Goal: Find specific page/section: Find specific page/section

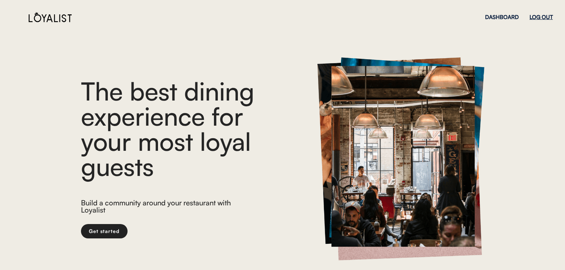
click at [542, 16] on div "LOG OUT" at bounding box center [541, 16] width 23 height 5
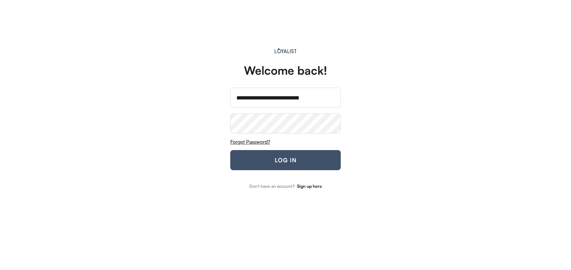
click at [254, 155] on button "LOG IN" at bounding box center [285, 160] width 110 height 20
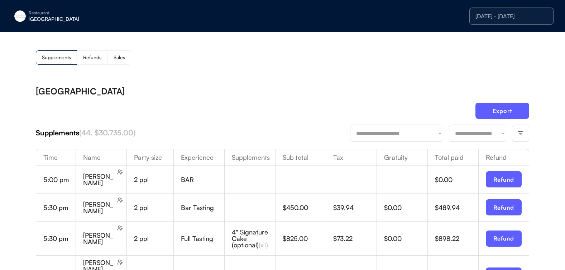
click at [525, 138] on div at bounding box center [520, 132] width 17 height 17
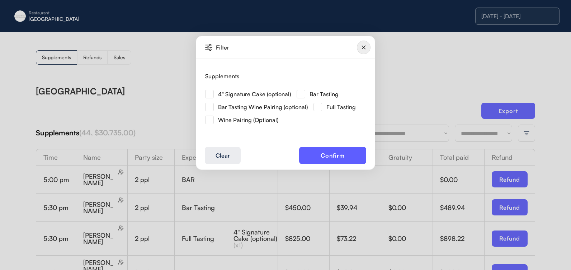
click at [214, 99] on div "4" Signature Cake (optional)" at bounding box center [250, 93] width 91 height 13
click at [208, 95] on img at bounding box center [209, 94] width 9 height 9
click at [318, 157] on button "Confirm" at bounding box center [332, 155] width 67 height 17
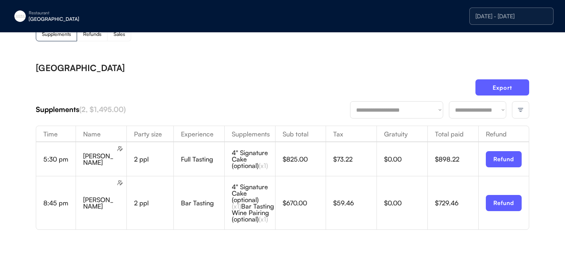
scroll to position [63, 0]
